Goal: Task Accomplishment & Management: Manage account settings

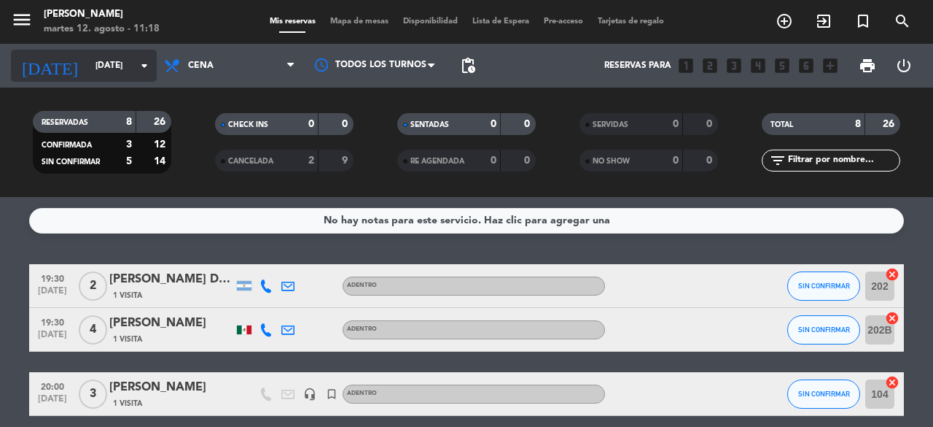
click at [89, 73] on input "[DATE]" at bounding box center [146, 65] width 116 height 25
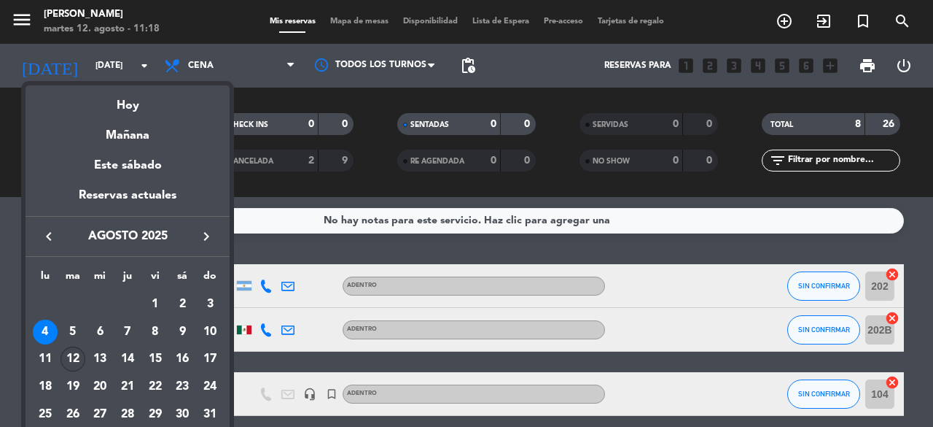
click at [78, 358] on div "12" at bounding box center [73, 358] width 25 height 25
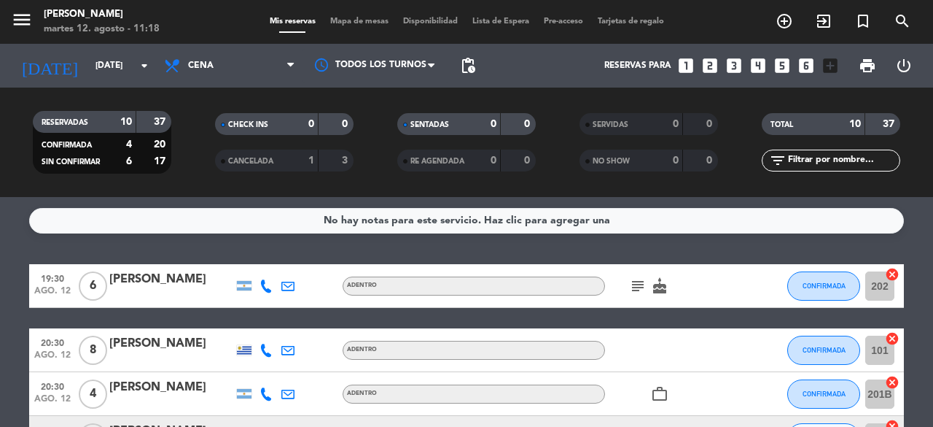
click at [338, 241] on div "No hay notas para este servicio. Haz clic para agregar una 19:30 [DATE] 6 [PERS…" at bounding box center [466, 312] width 933 height 230
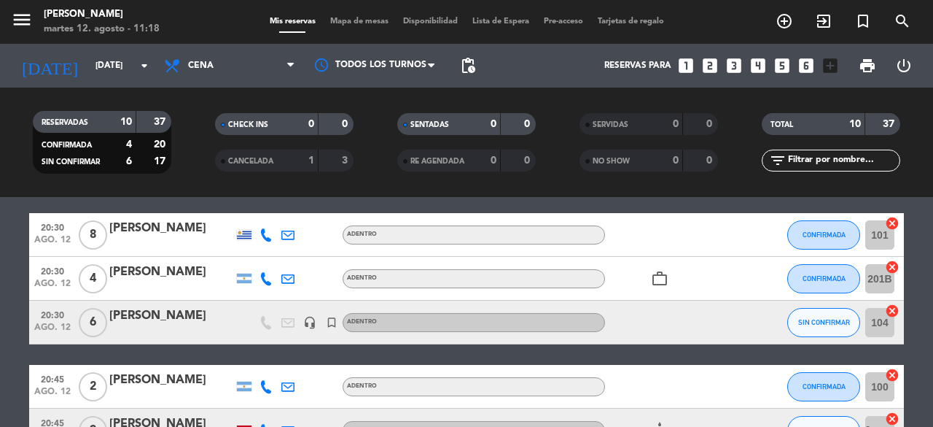
scroll to position [117, 0]
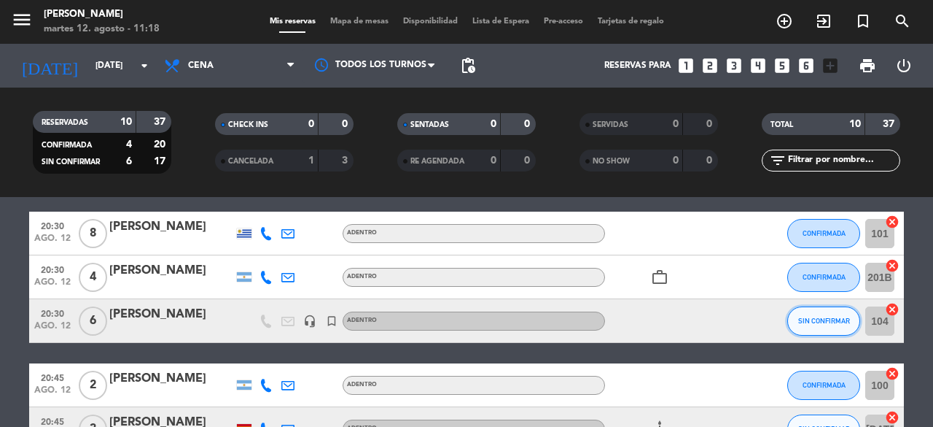
click at [812, 319] on span "SIN CONFIRMAR" at bounding box center [824, 320] width 52 height 8
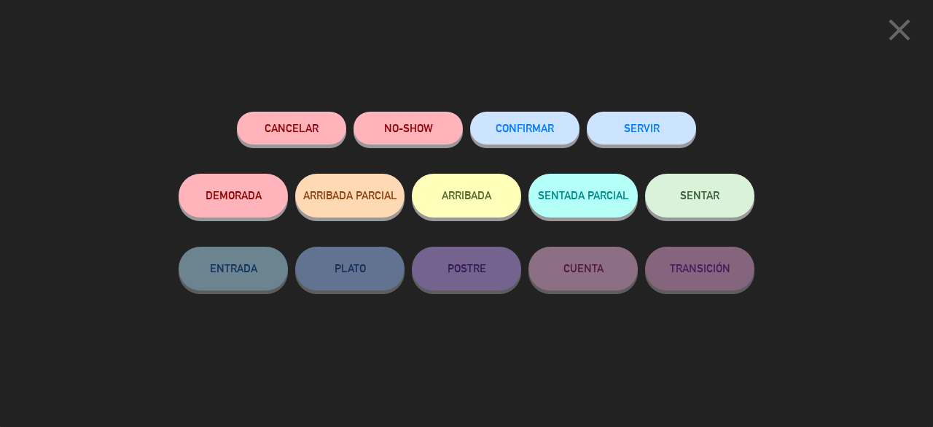
click at [533, 128] on span "CONFIRMAR" at bounding box center [525, 128] width 58 height 12
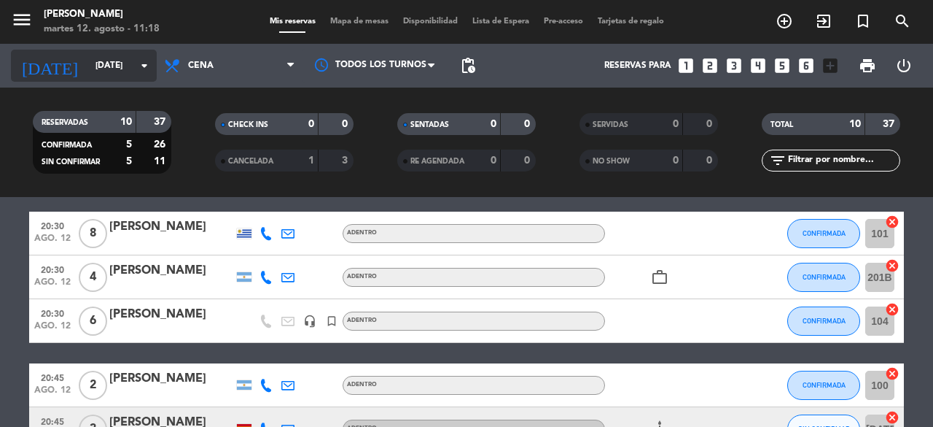
click at [106, 55] on input "[DATE]" at bounding box center [146, 65] width 116 height 25
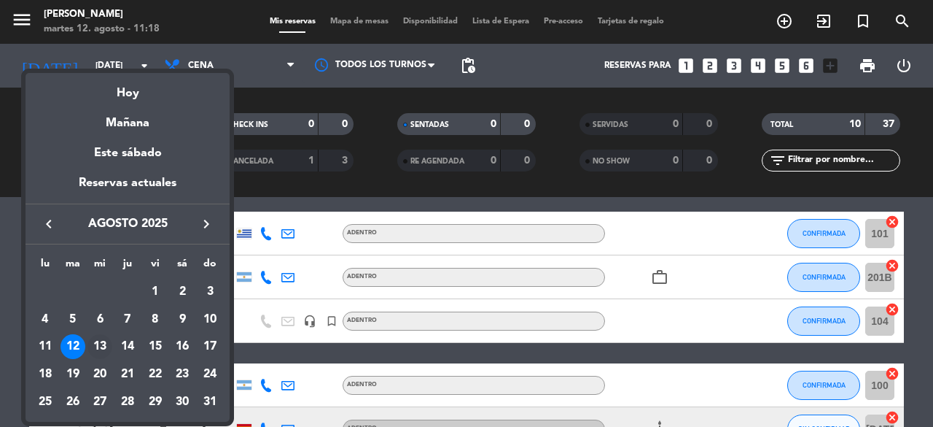
click at [109, 348] on div "13" at bounding box center [100, 346] width 25 height 25
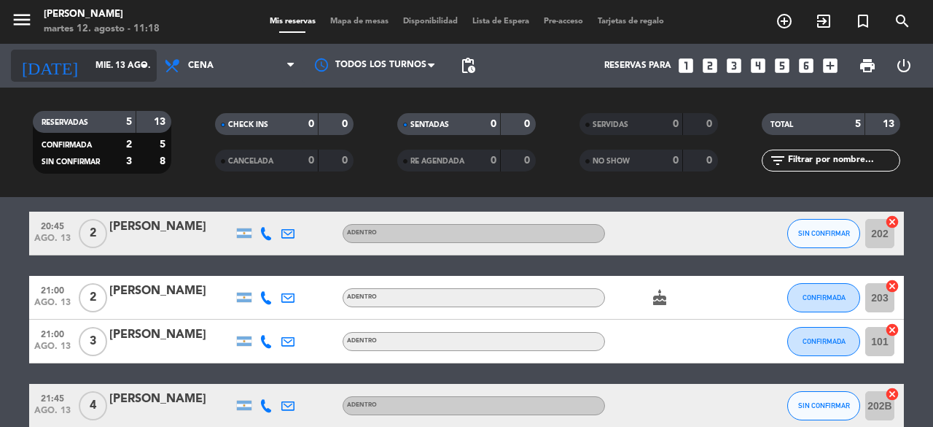
click at [88, 59] on input "mié. 13 ago." at bounding box center [146, 65] width 116 height 25
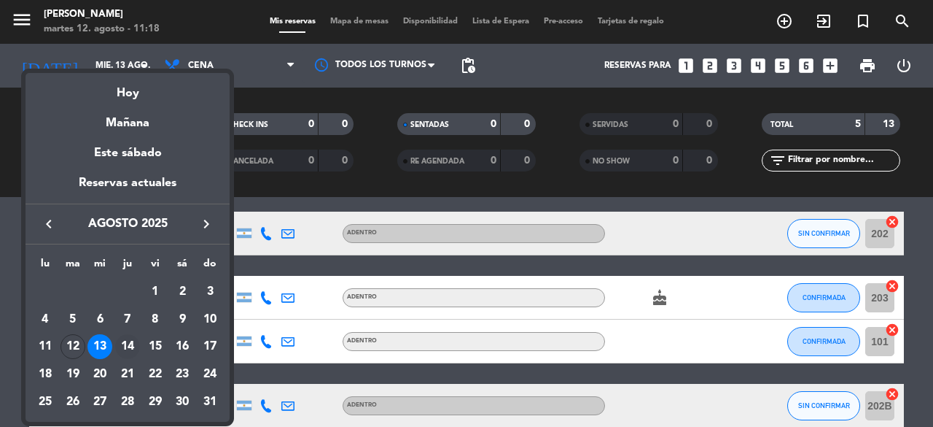
click at [123, 345] on div "14" at bounding box center [127, 346] width 25 height 25
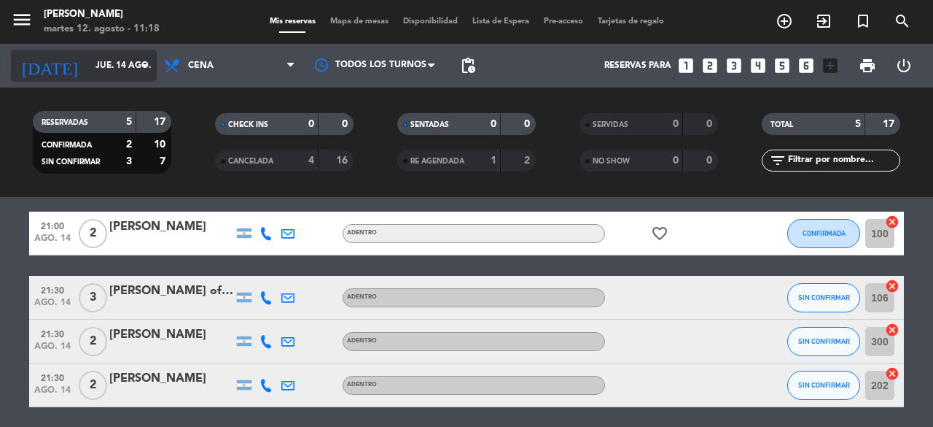
click at [98, 50] on div "[DATE] [DATE] arrow_drop_down" at bounding box center [84, 66] width 146 height 32
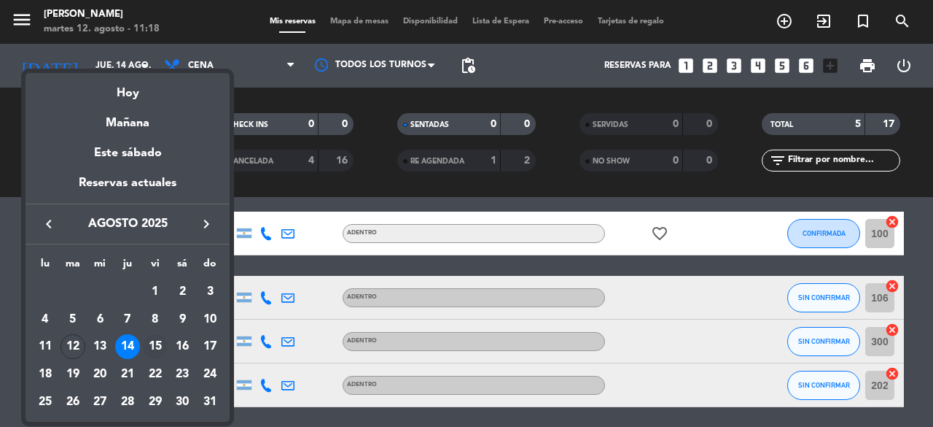
click at [156, 351] on div "15" at bounding box center [155, 346] width 25 height 25
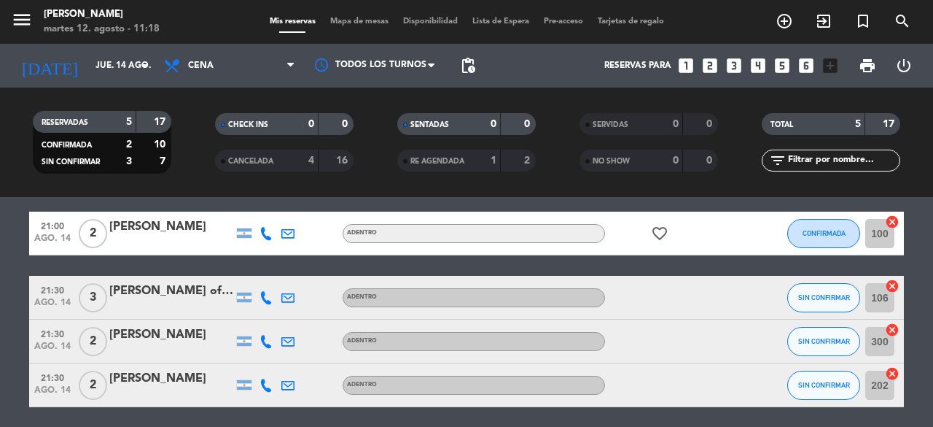
type input "vie. 15 ago."
